Goal: Check status: Check status

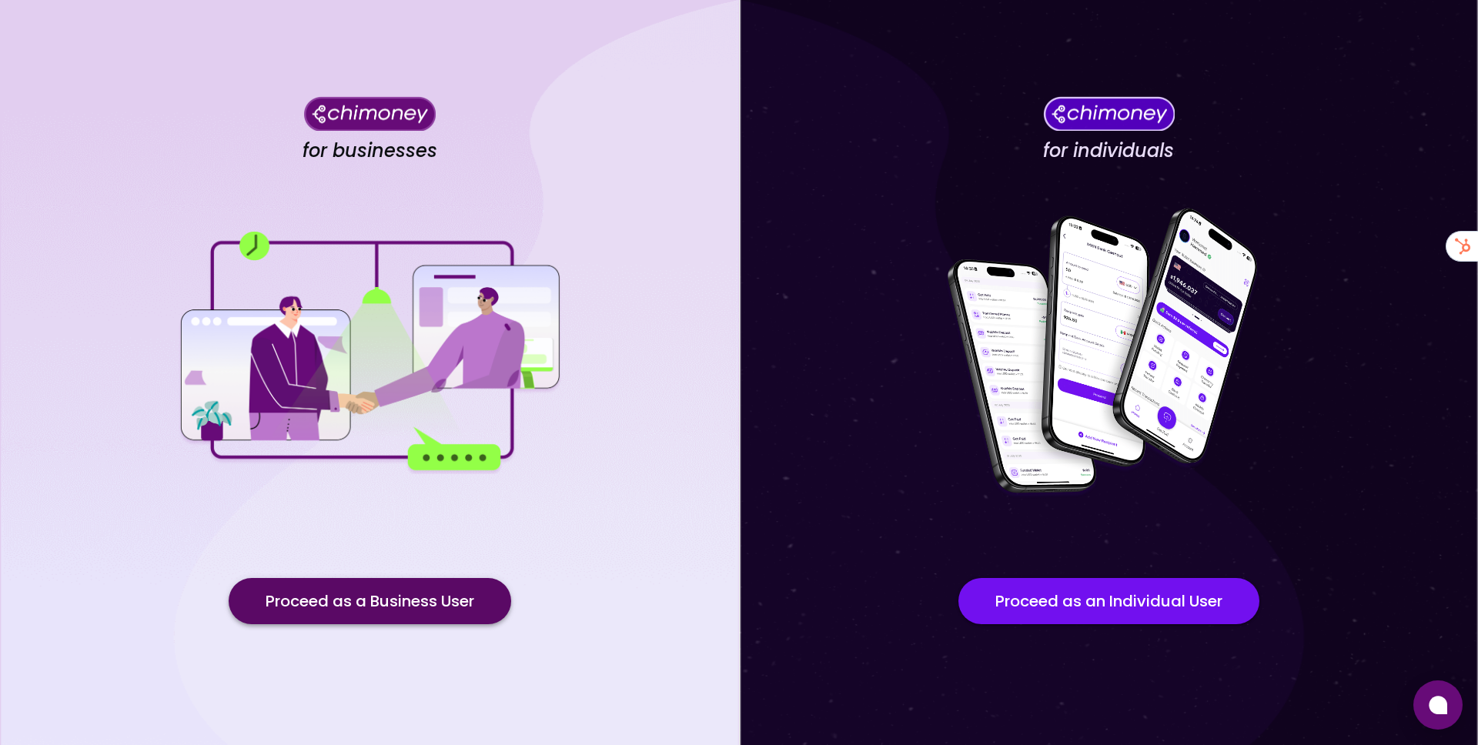
click at [451, 603] on button "Proceed as a Business User" at bounding box center [370, 601] width 283 height 46
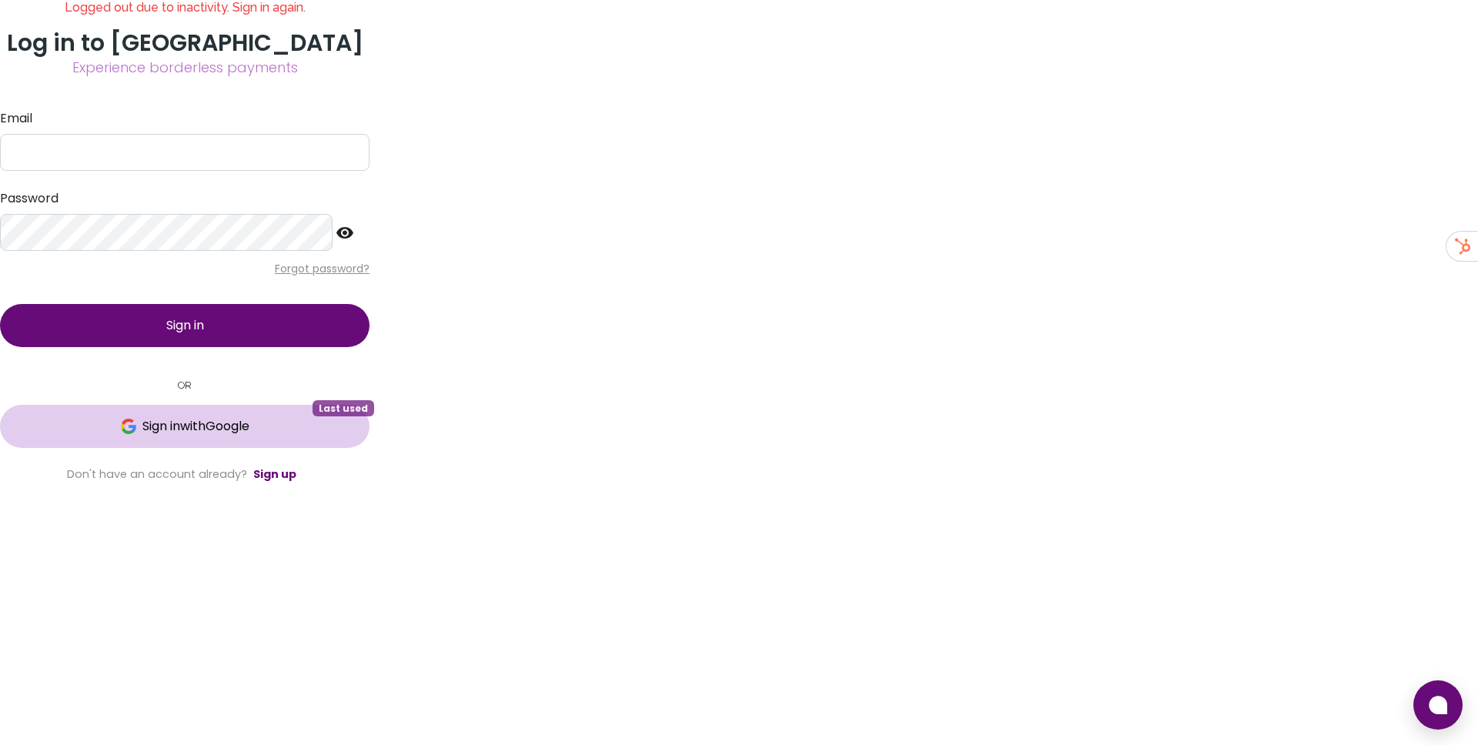
click at [370, 448] on button "Sign in with Google Last used" at bounding box center [185, 426] width 370 height 43
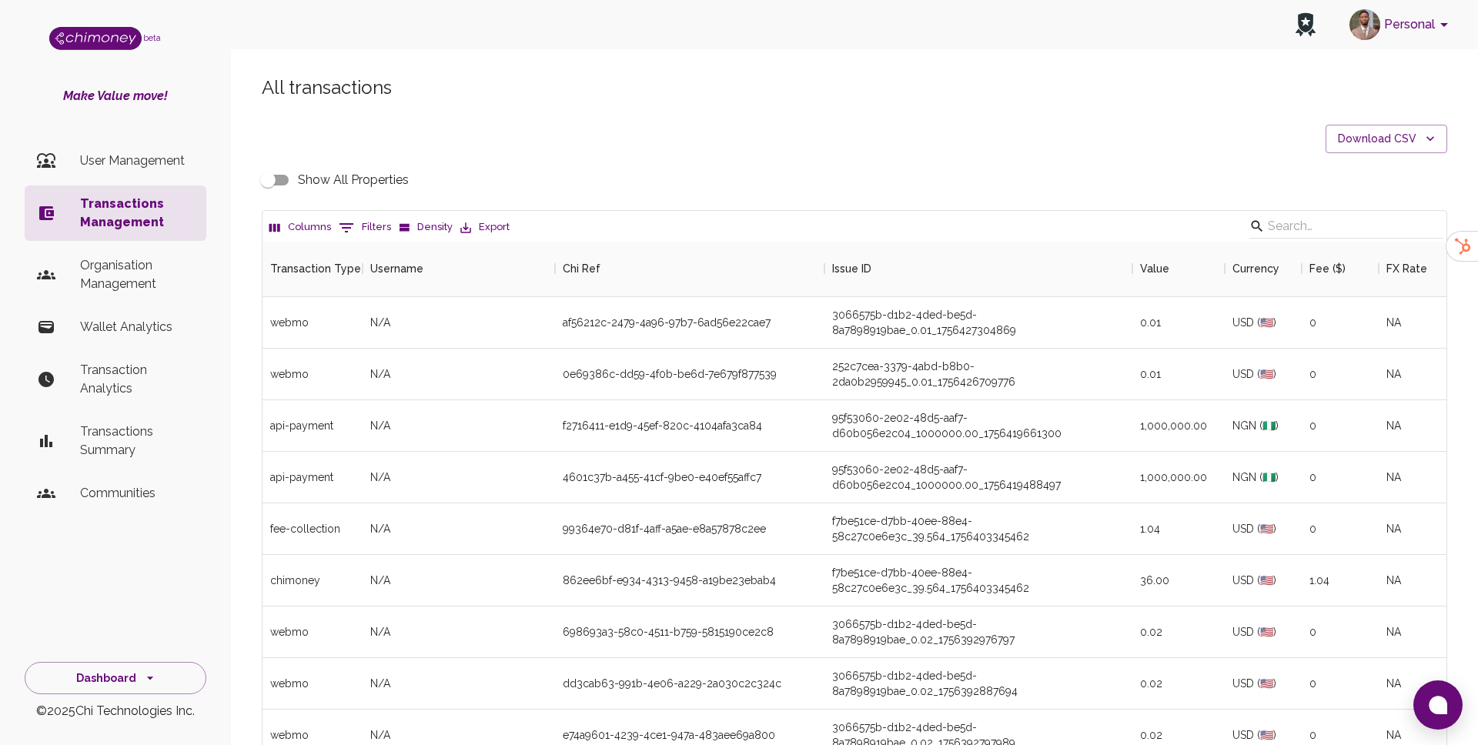
scroll to position [571, 1184]
click at [348, 233] on icon "Show filters" at bounding box center [346, 228] width 18 height 18
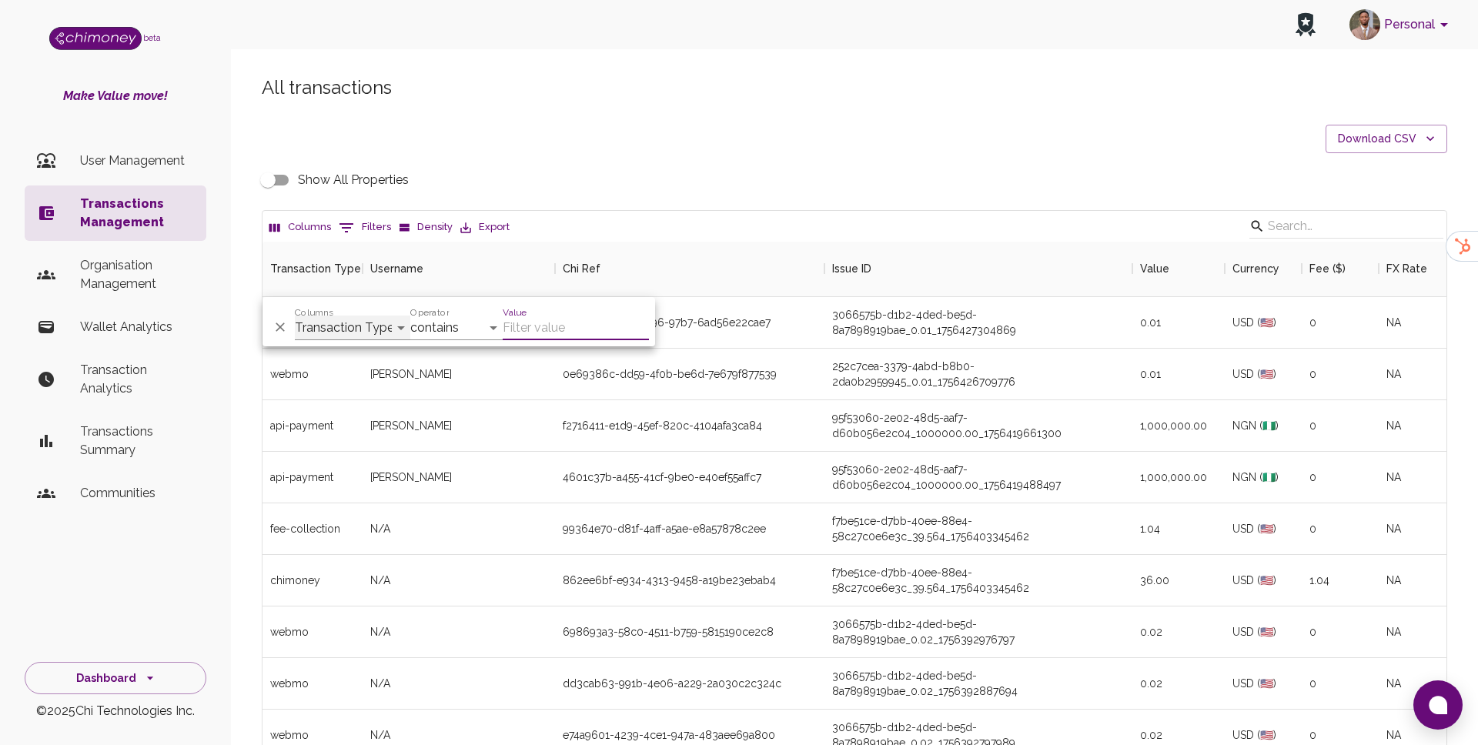
click at [343, 323] on select "Transaction Type Username Chi Ref Issue ID Value Amount Currency Fee ($) FX Rat…" at bounding box center [352, 328] width 115 height 25
select select "payout.order.orderNumber"
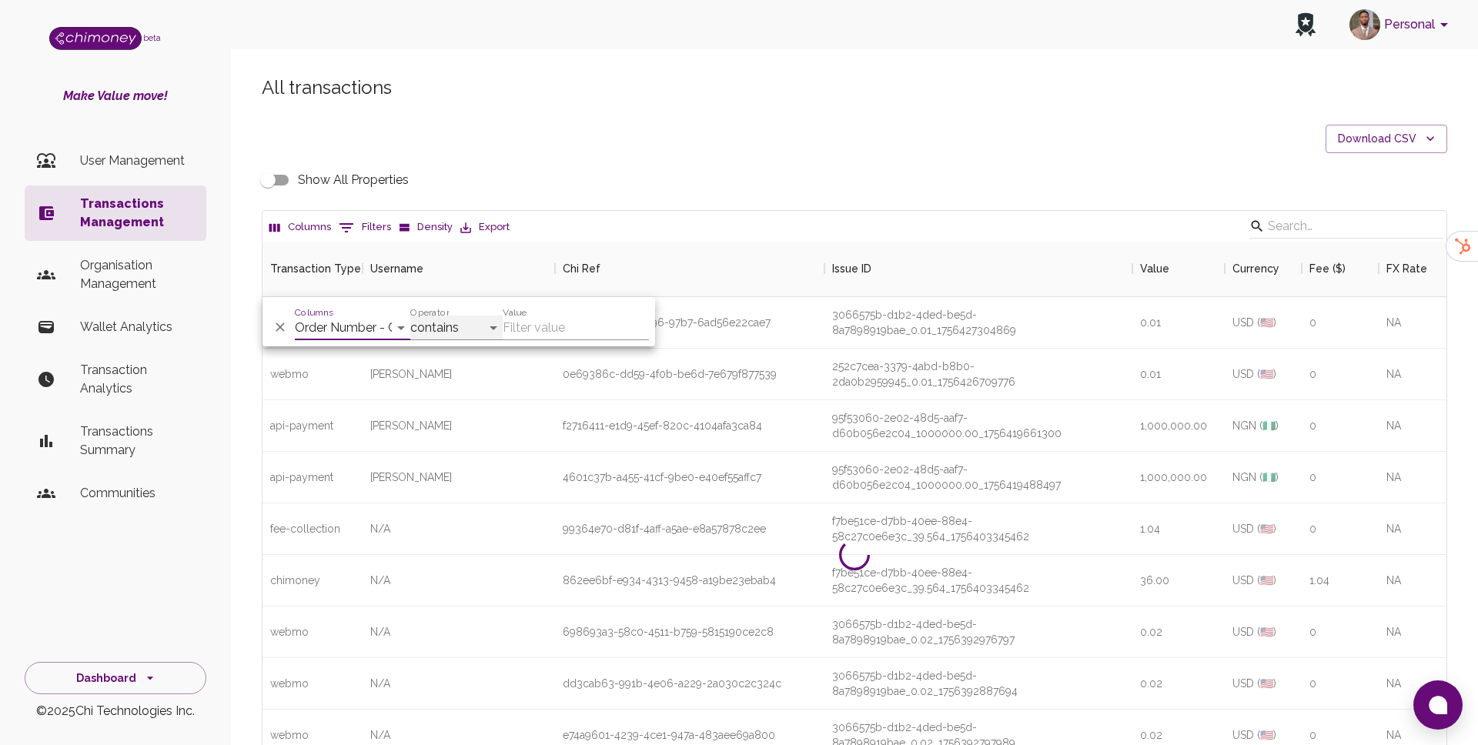
click at [447, 331] on select "contains equals starts with ends with is empty is not empty is any of" at bounding box center [456, 328] width 92 height 25
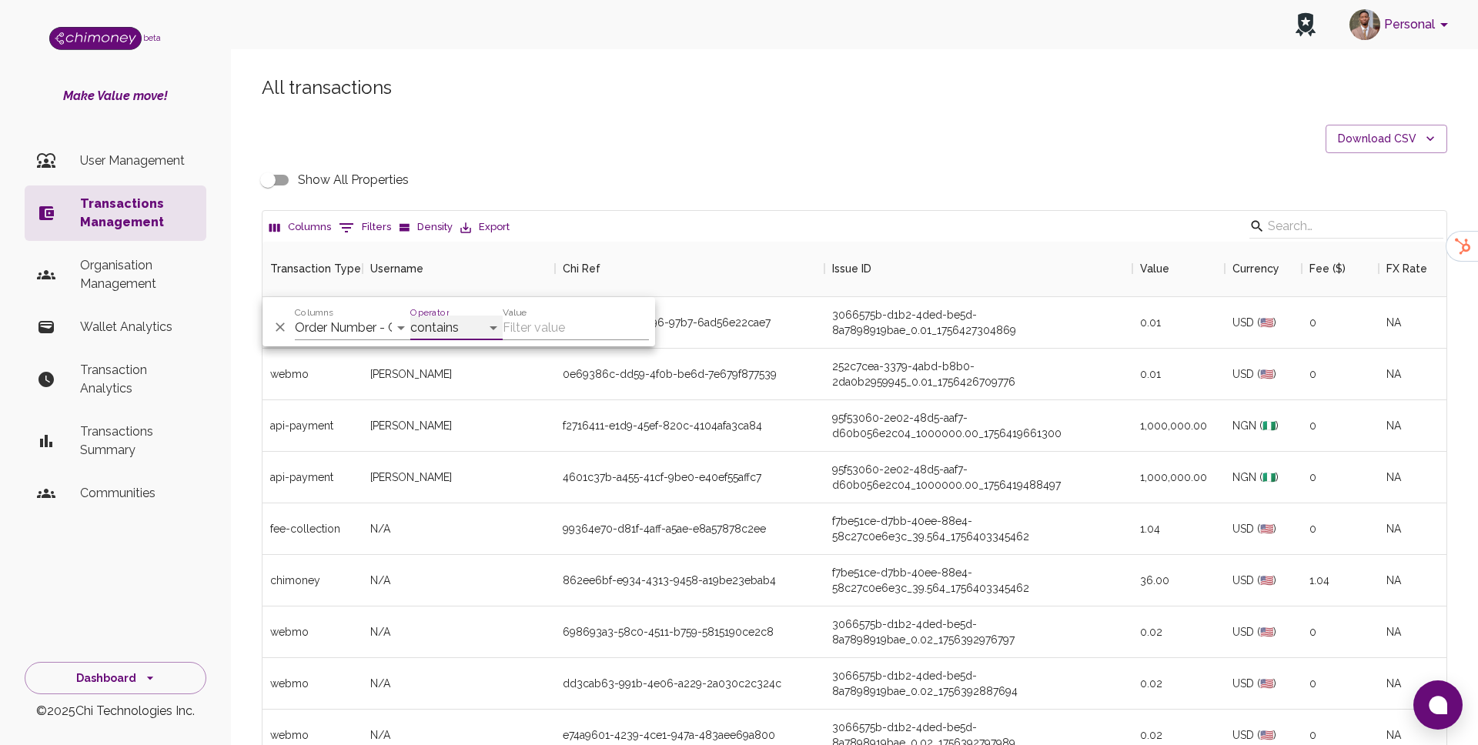
select select "equals"
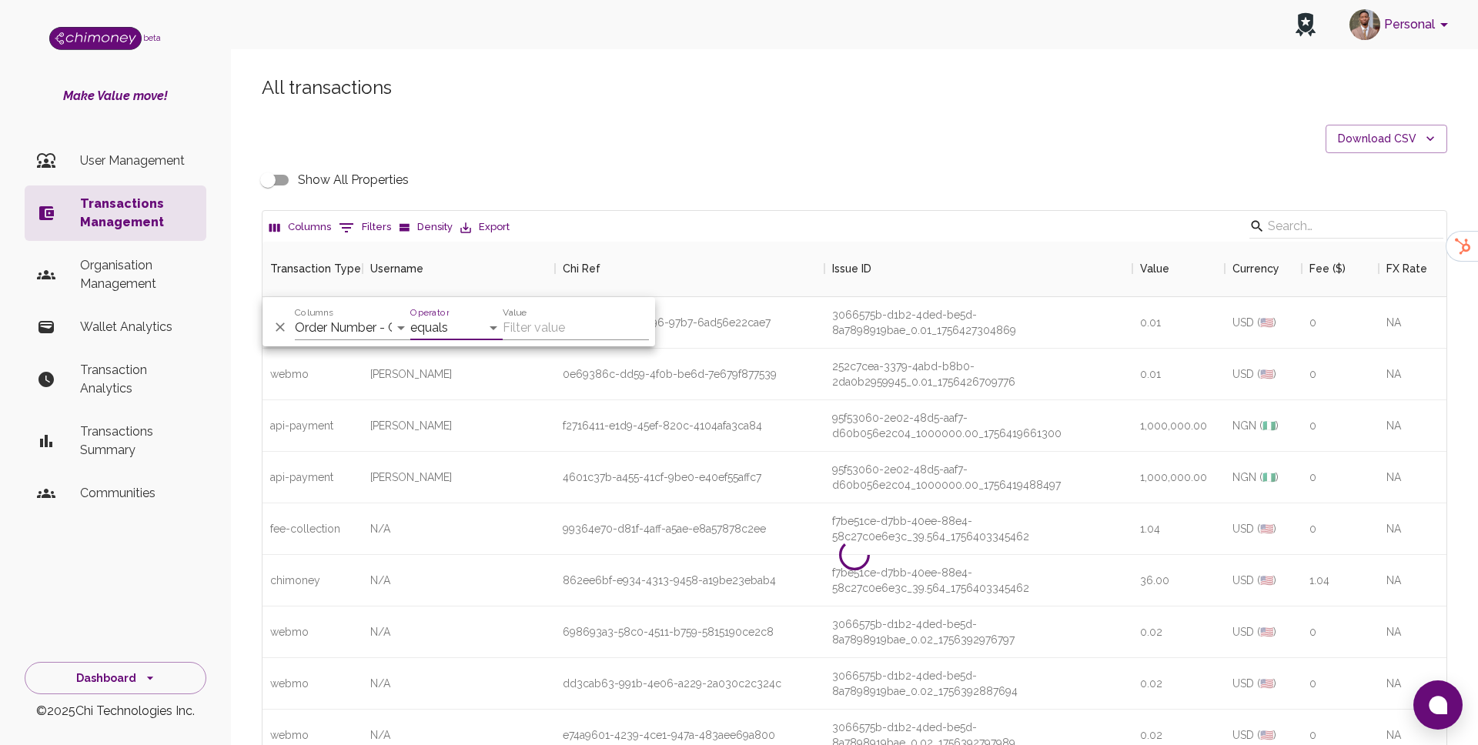
click at [533, 330] on input "Value" at bounding box center [576, 328] width 146 height 25
paste input "34682708"
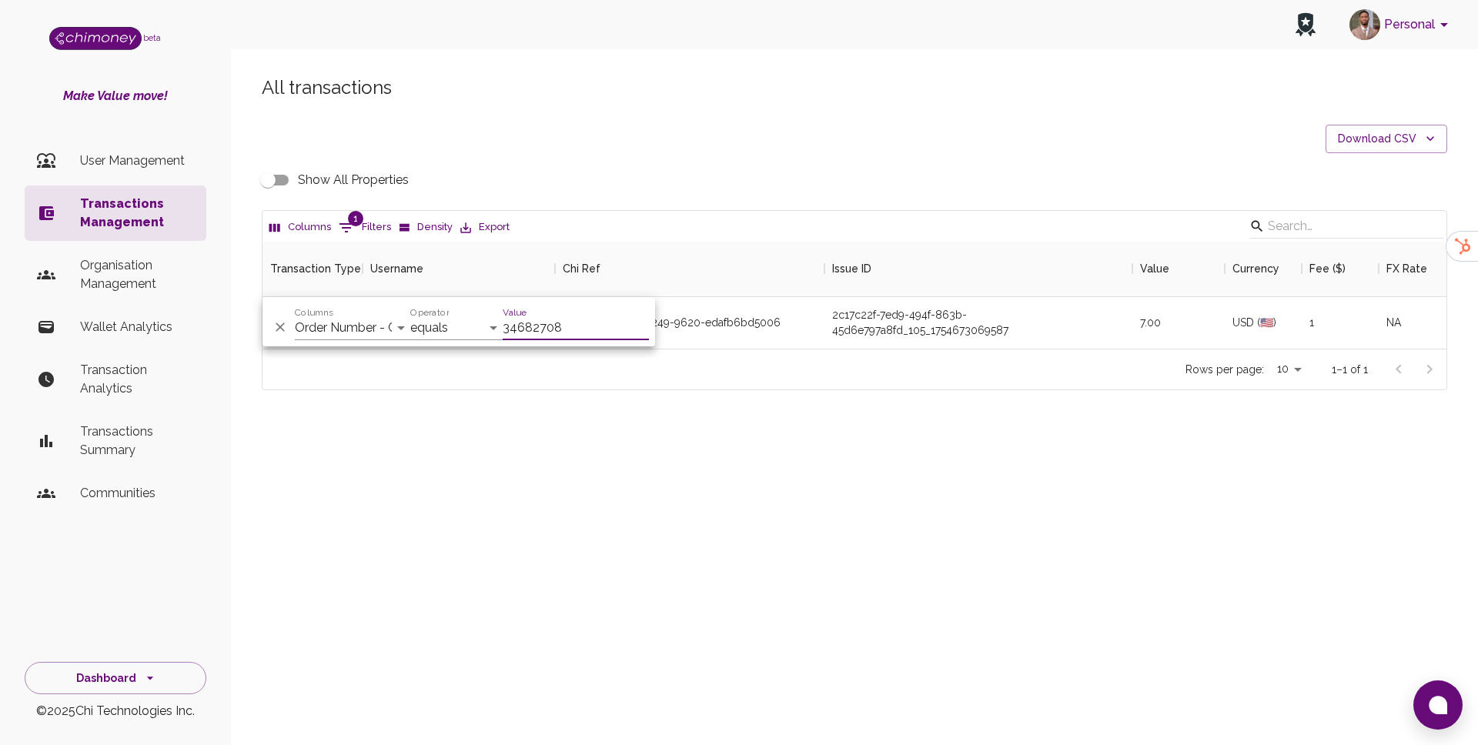
type input "34682708"
click at [788, 336] on div "ab249174-d86e-4249-9620-edafb6bd5006" at bounding box center [689, 323] width 269 height 52
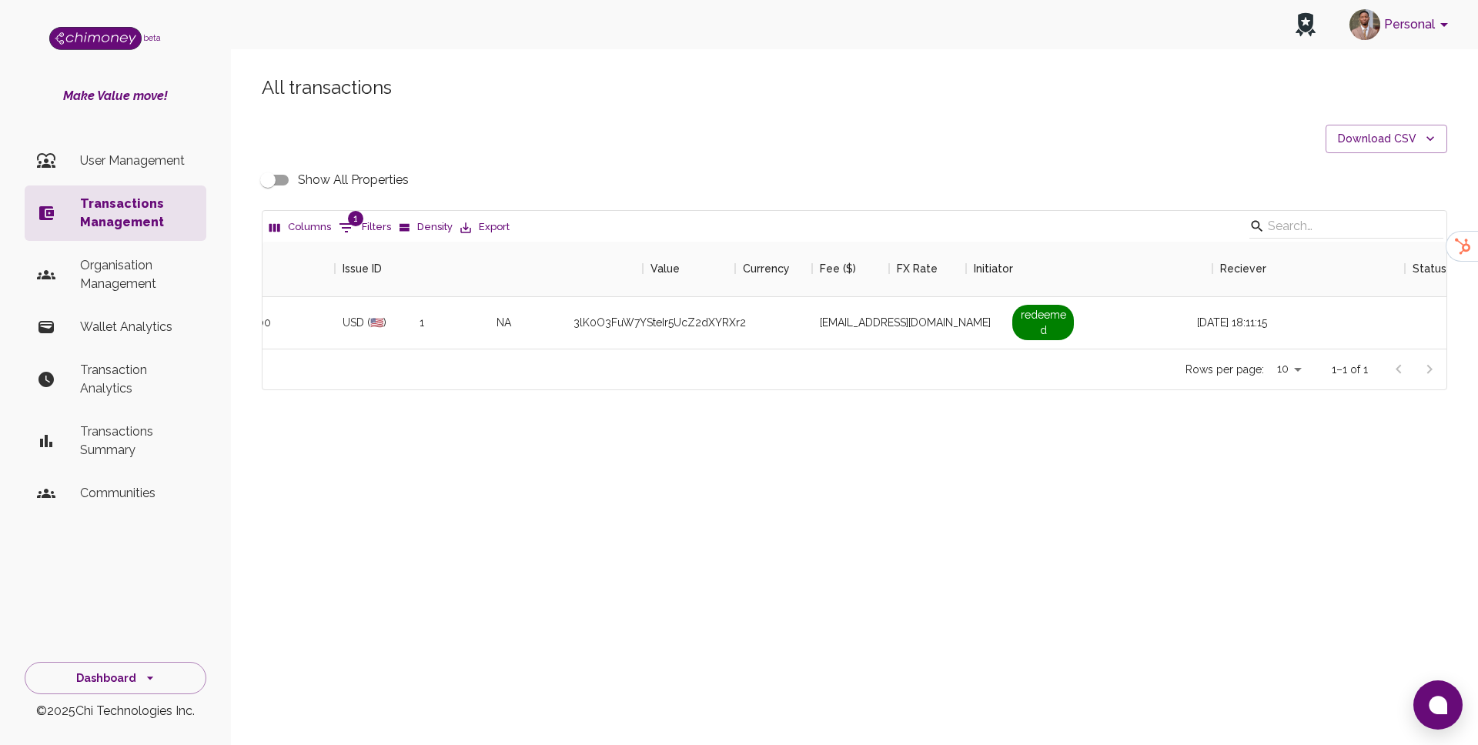
scroll to position [0, 919]
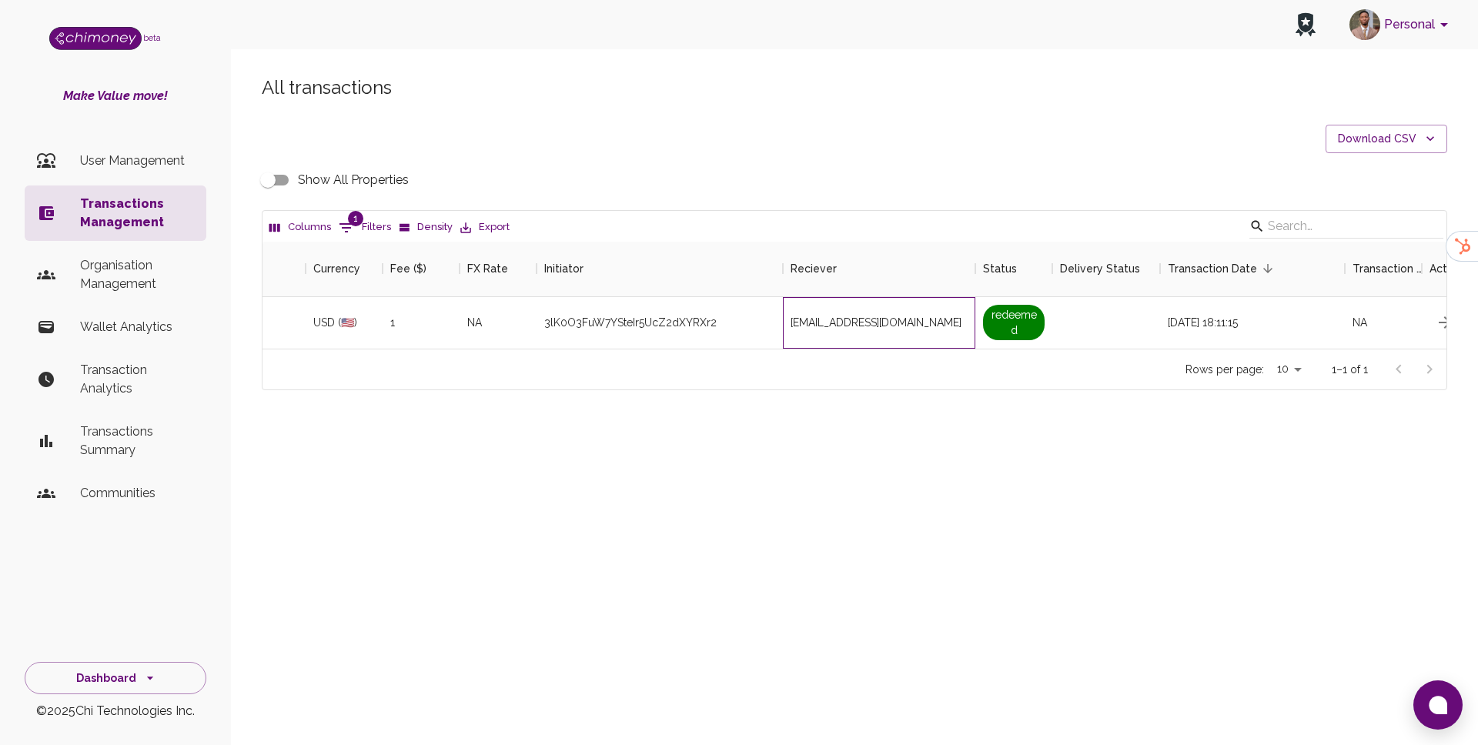
click at [858, 323] on span "[EMAIL_ADDRESS][DOMAIN_NAME]" at bounding box center [876, 322] width 171 height 15
copy span "[EMAIL_ADDRESS][DOMAIN_NAME]"
click at [329, 216] on button "Columns" at bounding box center [300, 228] width 69 height 24
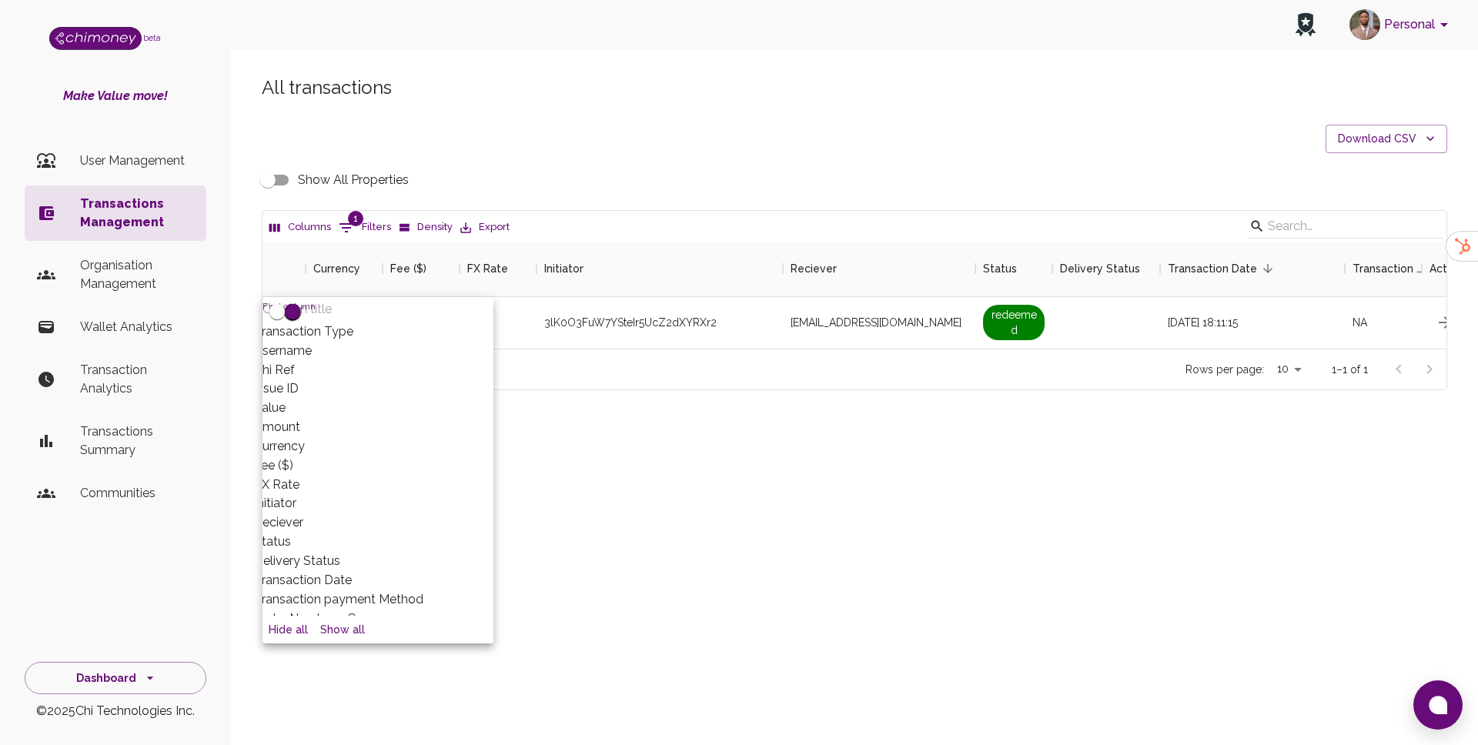
click at [532, 153] on div "All transactions Download CSV Show All Properties Columns 1 Filters Density Exp…" at bounding box center [854, 232] width 1223 height 315
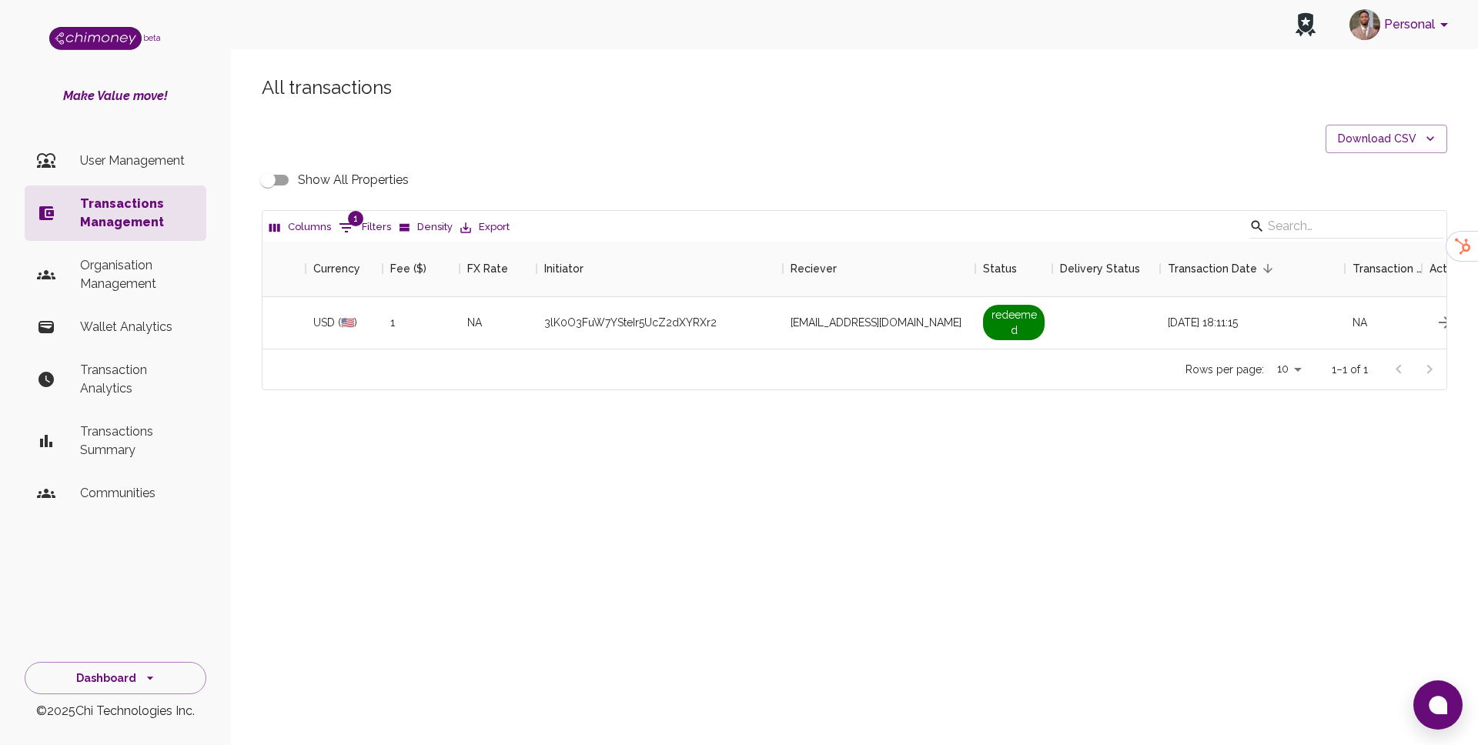
click at [357, 216] on span "1" at bounding box center [355, 218] width 15 height 15
select select "payout.order.orderNumber"
select select "equals"
click at [570, 325] on input "34682708" at bounding box center [576, 328] width 146 height 25
type input "34683239"
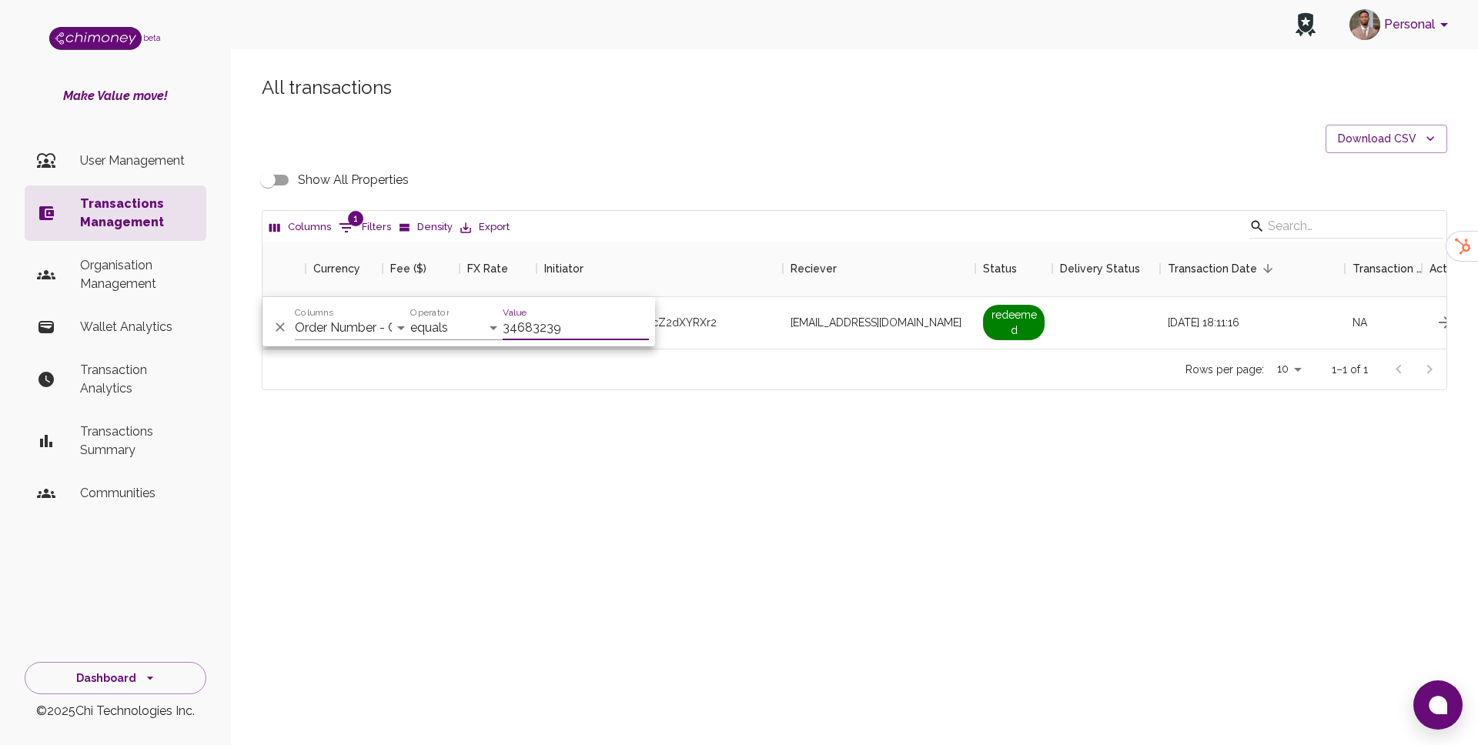
click at [785, 440] on div "All transactions Download CSV Show All Properties Columns 1 Filters Density Exp…" at bounding box center [854, 258] width 1247 height 441
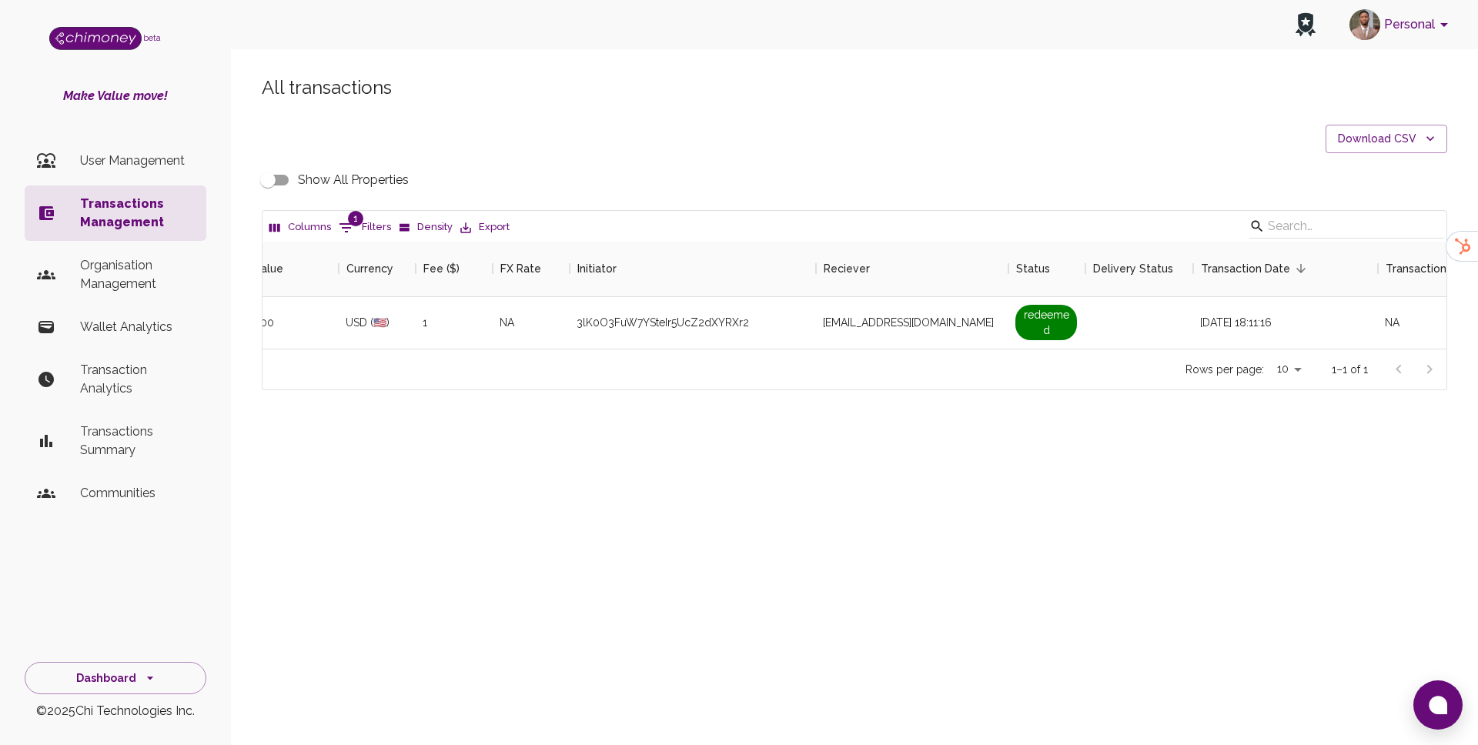
scroll to position [0, 892]
click at [264, 177] on input "Show All Properties" at bounding box center [268, 180] width 88 height 29
checkbox input "true"
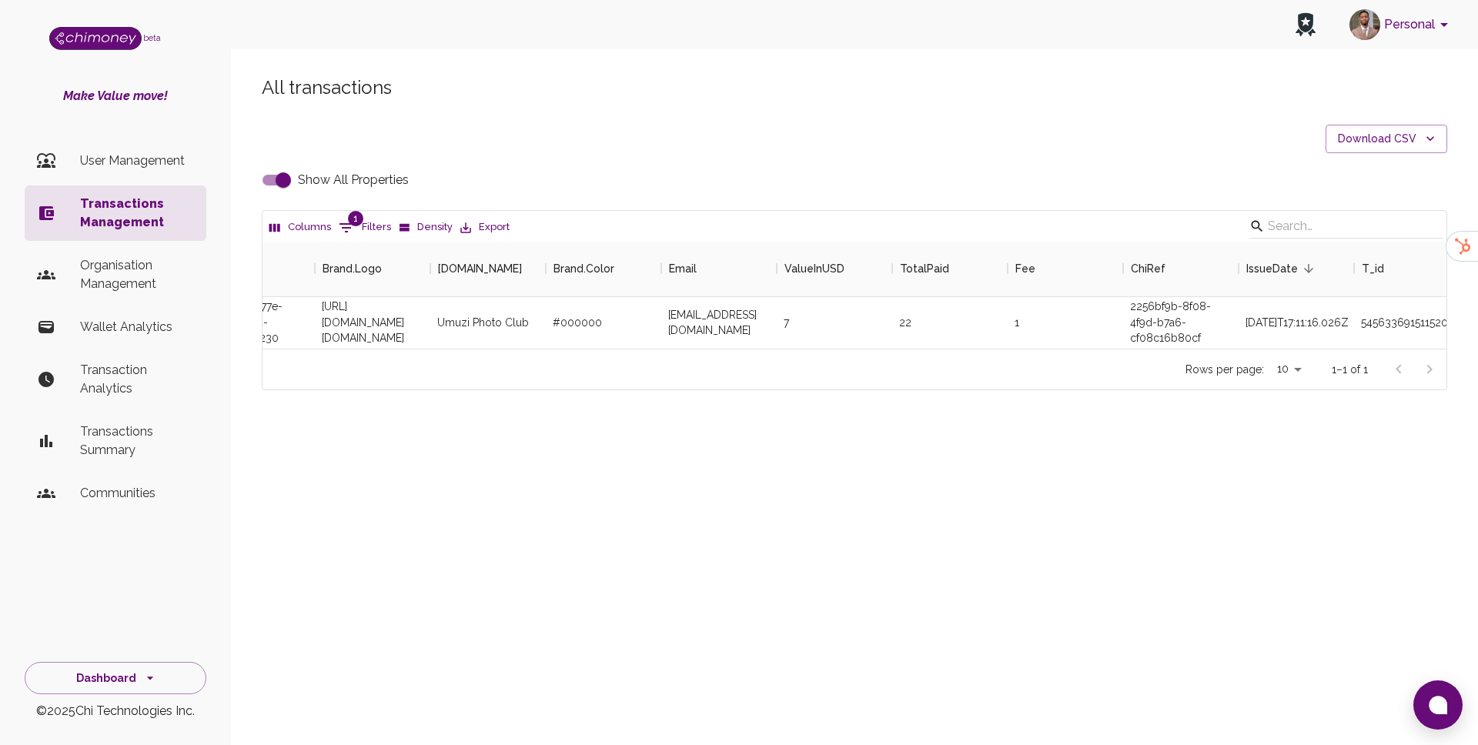
scroll to position [0, 987]
click at [748, 323] on div "[EMAIL_ADDRESS][DOMAIN_NAME]" at bounding box center [718, 323] width 115 height 52
copy div "[EMAIL_ADDRESS][DOMAIN_NAME]"
